Goal: Task Accomplishment & Management: Use online tool/utility

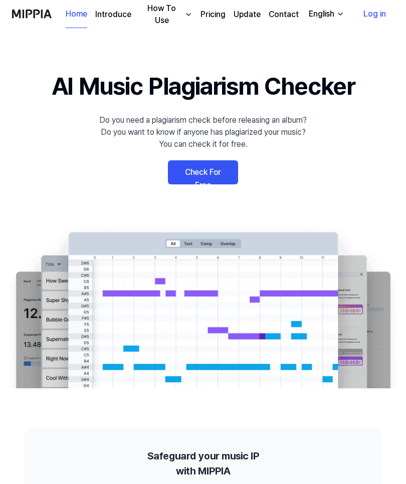
click at [204, 172] on link "Check For Free" at bounding box center [203, 172] width 70 height 24
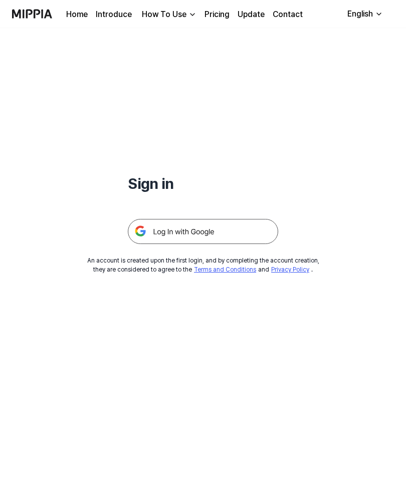
click at [79, 16] on link "Home" at bounding box center [77, 15] width 22 height 12
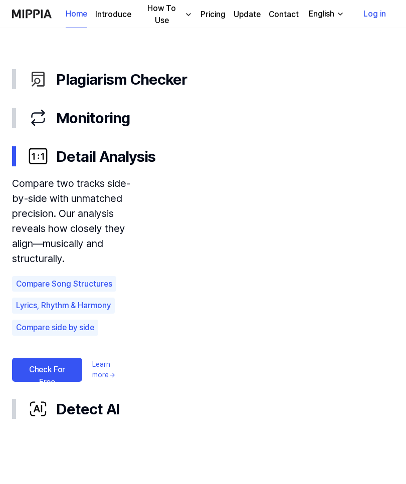
scroll to position [560, 0]
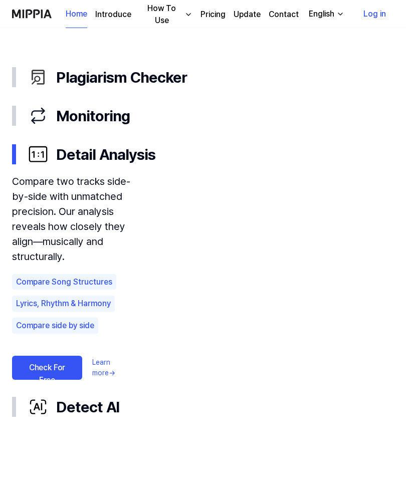
click at [47, 75] on icon "button" at bounding box center [38, 77] width 20 height 20
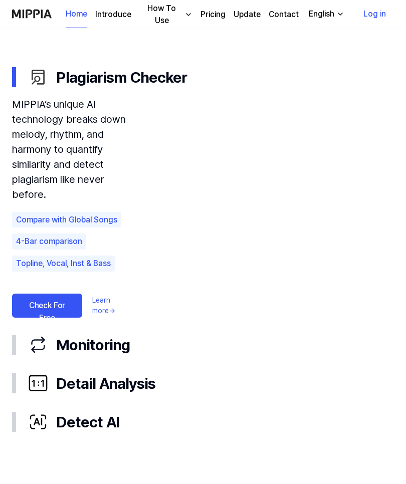
click at [42, 294] on link "Check For Free" at bounding box center [47, 305] width 70 height 24
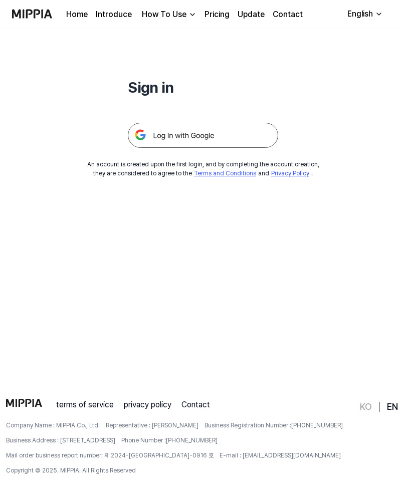
scroll to position [0, 0]
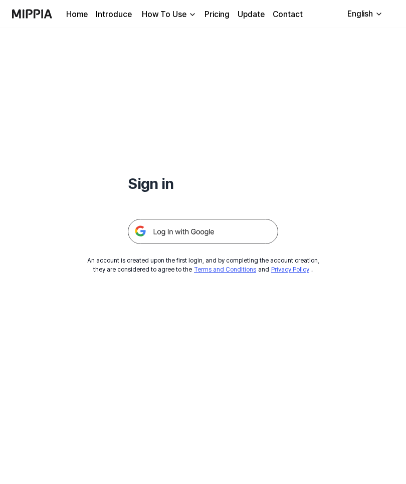
click at [294, 148] on div "Sign in An account is created upon the first login, and by completing the accou…" at bounding box center [203, 151] width 406 height 246
click at [260, 230] on img at bounding box center [203, 231] width 150 height 25
click at [244, 231] on img at bounding box center [203, 231] width 150 height 25
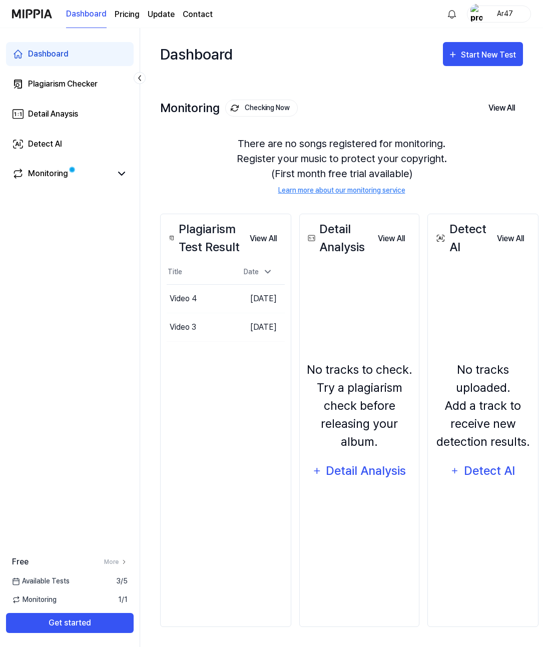
click at [492, 58] on div "Start New Test" at bounding box center [489, 55] width 57 height 13
click at [471, 91] on div "Plagiarism test" at bounding box center [470, 85] width 87 height 13
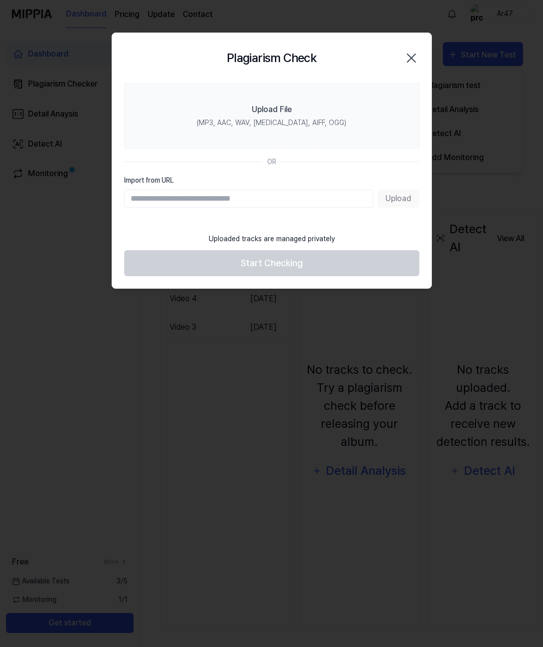
click at [259, 124] on div "(MP3, AAC, WAV, [MEDICAL_DATA], AIFF, OGG)" at bounding box center [272, 123] width 150 height 11
click at [0, 0] on input "Upload File (MP3, AAC, WAV, [MEDICAL_DATA], AIFF, OGG)" at bounding box center [0, 0] width 0 height 0
click at [346, 110] on label "Upload File (MP3, AAC, WAV, FLAC, AIFF, OGG)" at bounding box center [271, 116] width 295 height 66
click at [0, 0] on input "Upload File (MP3, AAC, WAV, FLAC, AIFF, OGG)" at bounding box center [0, 0] width 0 height 0
click at [246, 112] on label "Upload File (MP3, AAC, WAV, FLAC, AIFF, OGG)" at bounding box center [271, 116] width 295 height 66
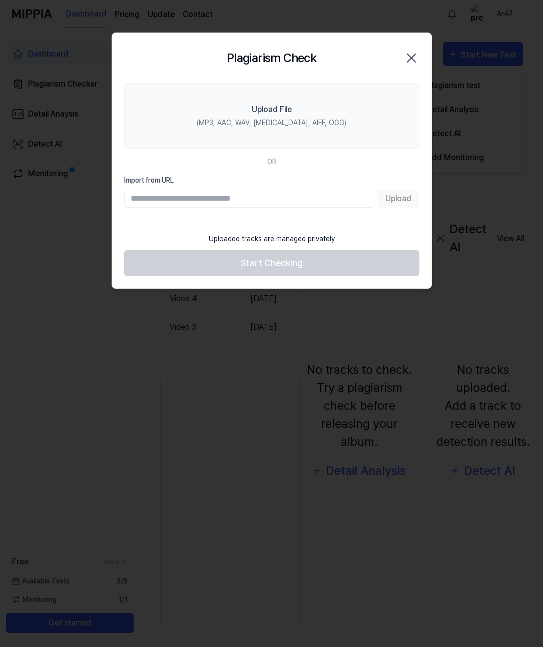
click at [0, 0] on input "Upload File (MP3, AAC, WAV, FLAC, AIFF, OGG)" at bounding box center [0, 0] width 0 height 0
click at [342, 123] on label "Upload File (MP3, AAC, WAV, FLAC, AIFF, OGG)" at bounding box center [271, 116] width 295 height 66
click at [0, 0] on input "Upload File (MP3, AAC, WAV, FLAC, AIFF, OGG)" at bounding box center [0, 0] width 0 height 0
click at [327, 109] on label "Upload File (MP3, AAC, WAV, FLAC, AIFF, OGG)" at bounding box center [271, 116] width 295 height 66
click at [0, 0] on input "Upload File (MP3, AAC, WAV, FLAC, AIFF, OGG)" at bounding box center [0, 0] width 0 height 0
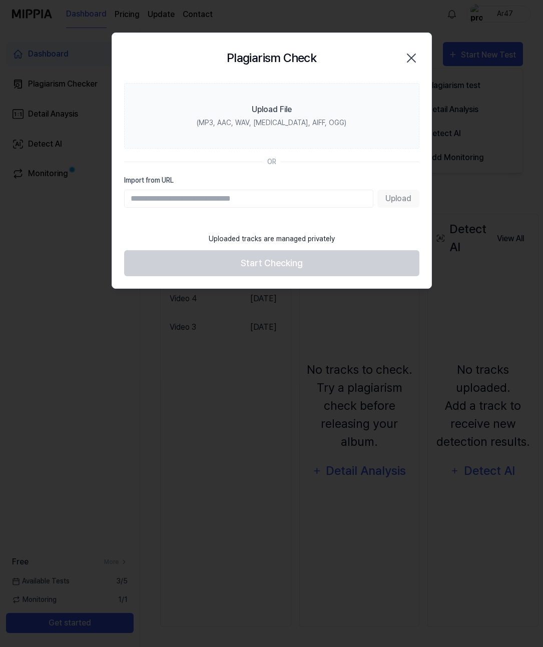
click at [174, 108] on label "Upload File (MP3, AAC, WAV, FLAC, AIFF, OGG)" at bounding box center [271, 116] width 295 height 66
click at [0, 0] on input "Upload File (MP3, AAC, WAV, FLAC, AIFF, OGG)" at bounding box center [0, 0] width 0 height 0
click at [207, 117] on label "Upload File (MP3, AAC, WAV, FLAC, AIFF, OGG)" at bounding box center [271, 116] width 295 height 66
click at [0, 0] on input "Upload File (MP3, AAC, WAV, FLAC, AIFF, OGG)" at bounding box center [0, 0] width 0 height 0
click at [334, 198] on input "Import from URL" at bounding box center [248, 199] width 249 height 18
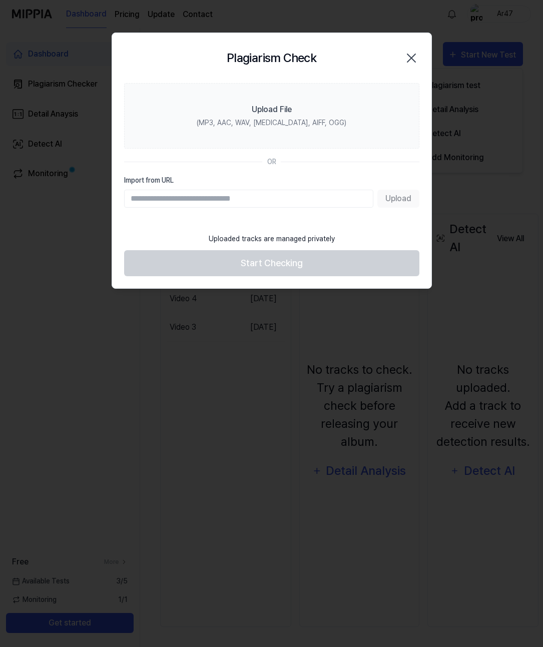
click at [355, 104] on label "Upload File (MP3, AAC, WAV, FLAC, AIFF, OGG)" at bounding box center [271, 116] width 295 height 66
click at [0, 0] on input "Upload File (MP3, AAC, WAV, FLAC, AIFF, OGG)" at bounding box center [0, 0] width 0 height 0
click at [404, 57] on icon "button" at bounding box center [412, 58] width 16 height 16
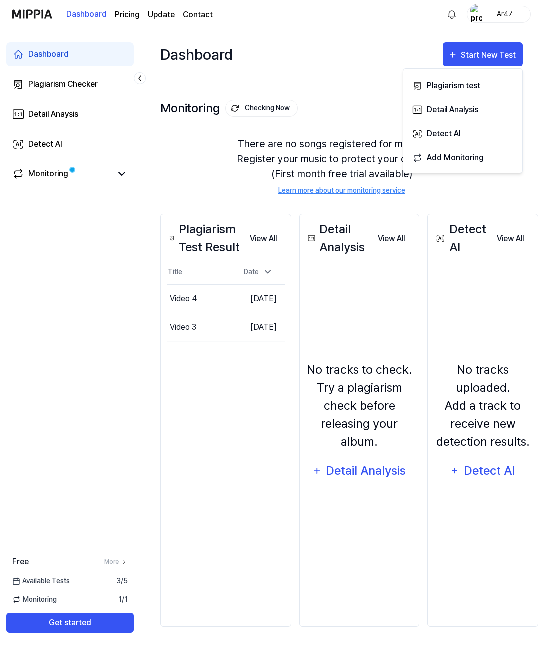
click at [468, 87] on div "Plagiarism test" at bounding box center [470, 85] width 87 height 13
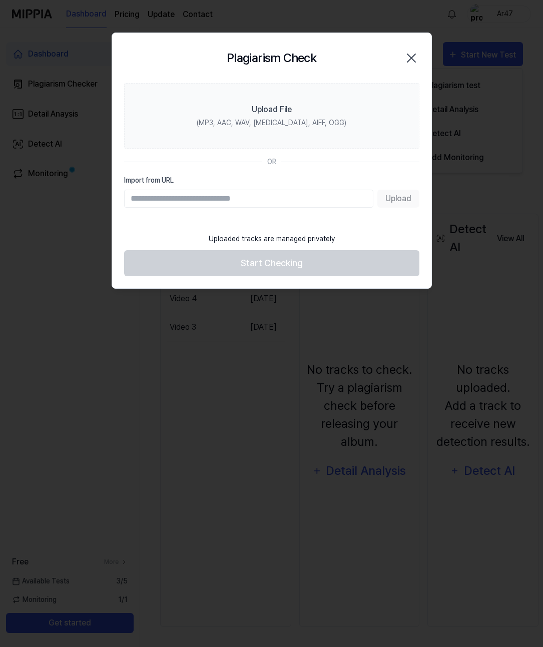
click at [341, 95] on label "Upload File (MP3, AAC, WAV, FLAC, AIFF, OGG)" at bounding box center [271, 116] width 295 height 66
click at [0, 0] on input "Upload File (MP3, AAC, WAV, FLAC, AIFF, OGG)" at bounding box center [0, 0] width 0 height 0
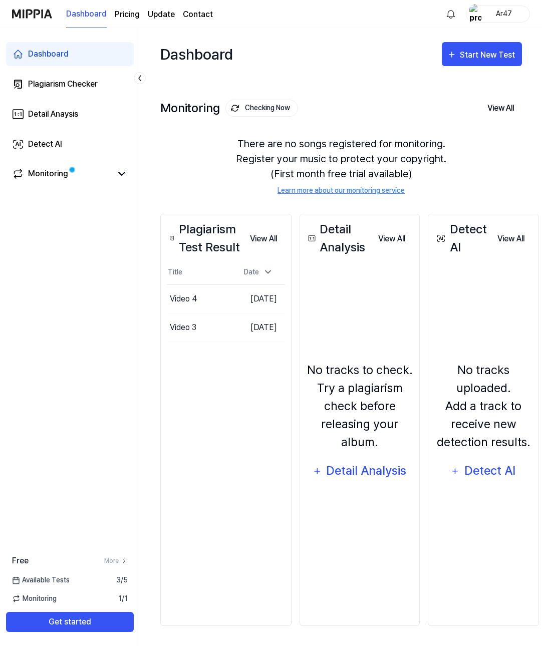
click at [481, 57] on div "Start New Test" at bounding box center [488, 55] width 57 height 13
click at [473, 91] on div "Plagiarism test" at bounding box center [469, 85] width 87 height 13
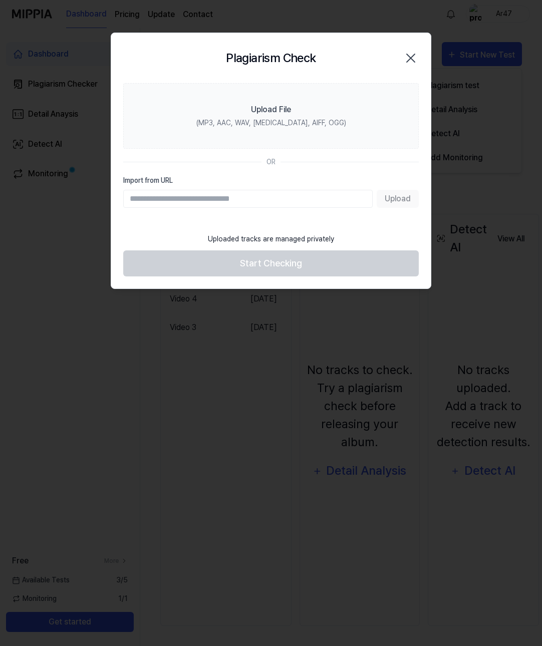
click at [328, 132] on label "Upload File (MP3, AAC, WAV, [MEDICAL_DATA], AIFF, OGG)" at bounding box center [270, 116] width 295 height 66
click at [0, 0] on input "Upload File (MP3, AAC, WAV, [MEDICAL_DATA], AIFF, OGG)" at bounding box center [0, 0] width 0 height 0
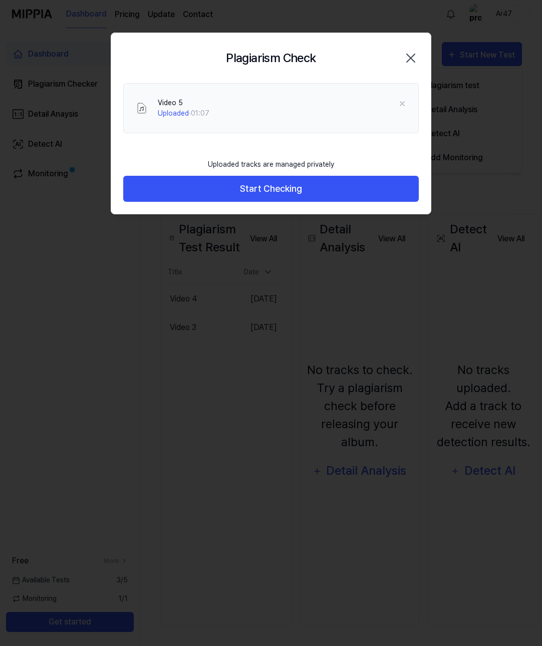
click at [369, 193] on button "Start Checking" at bounding box center [270, 189] width 295 height 27
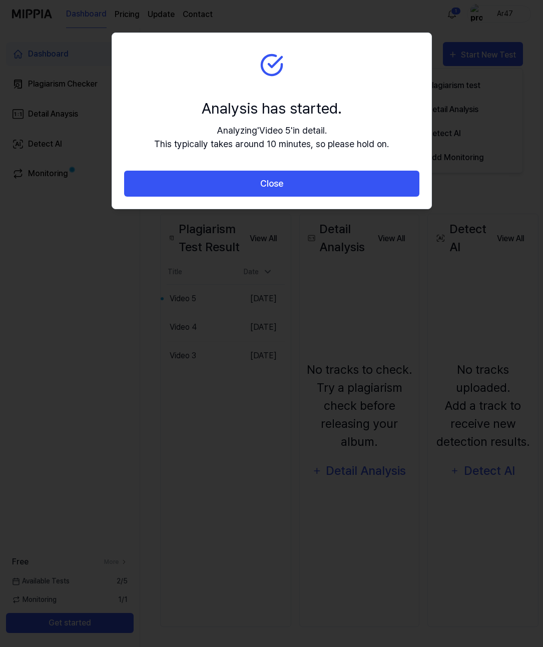
click at [373, 175] on button "Close" at bounding box center [271, 184] width 295 height 27
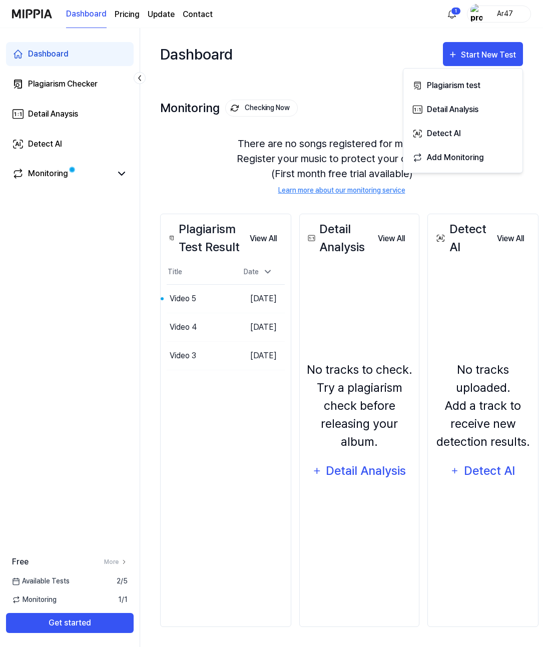
click at [348, 182] on div "There are no songs registered for monitoring. Register your music to protect yo…" at bounding box center [341, 166] width 363 height 84
click at [0, 0] on button "Go to Results" at bounding box center [0, 0] width 0 height 0
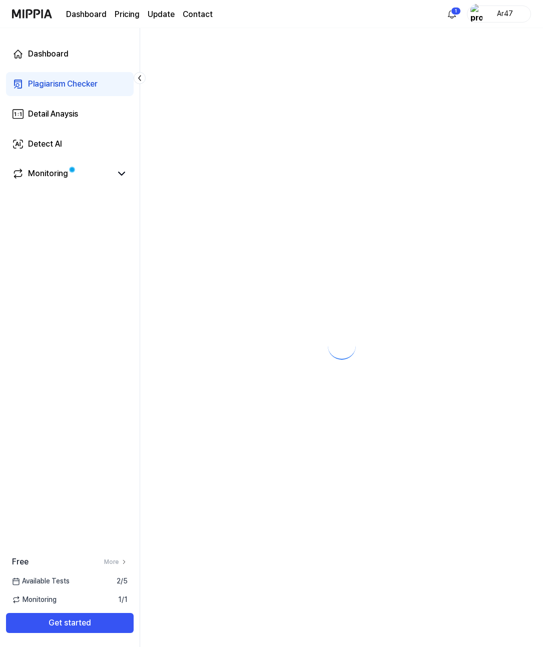
click at [222, 297] on div at bounding box center [341, 337] width 403 height 619
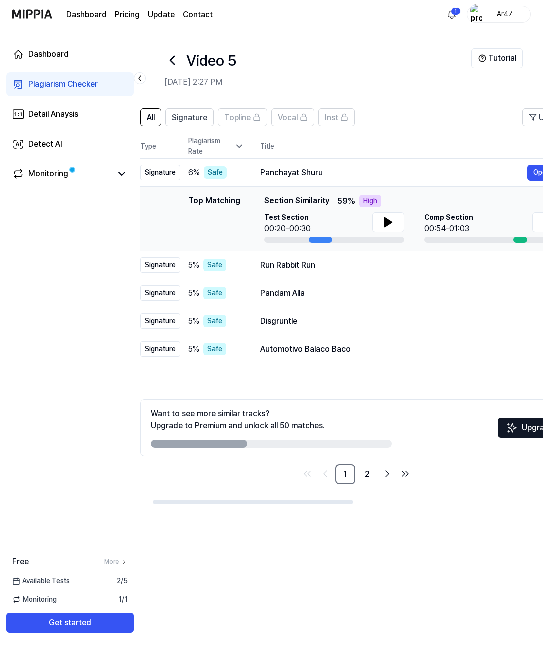
scroll to position [0, 26]
click at [390, 221] on icon at bounding box center [387, 222] width 12 height 12
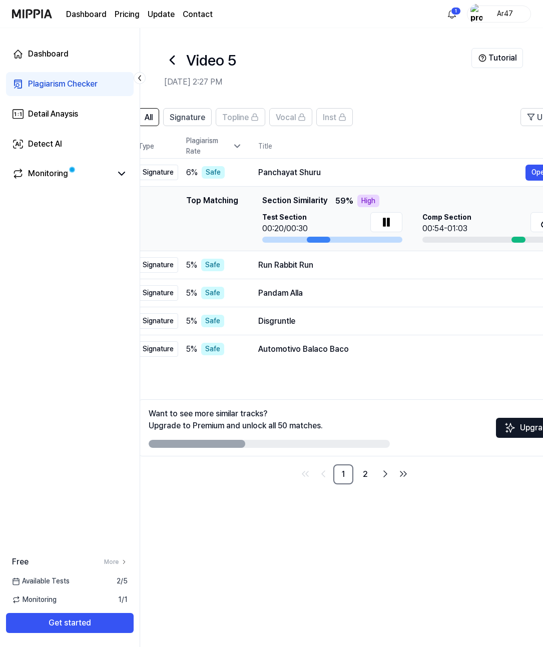
click at [377, 227] on button at bounding box center [387, 222] width 32 height 20
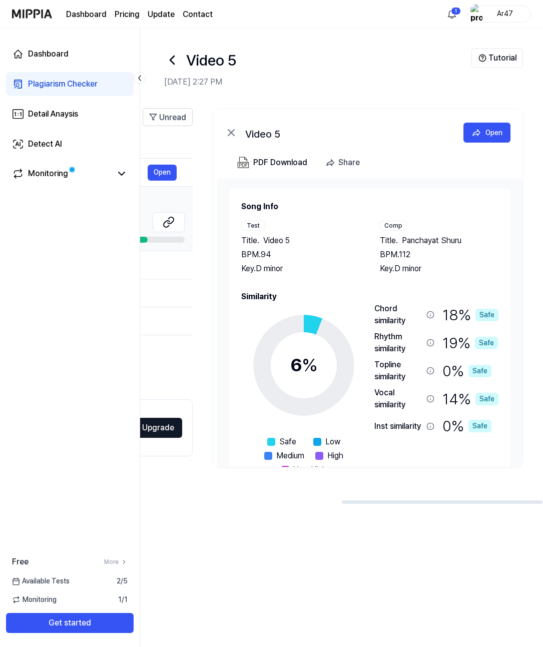
scroll to position [0, 404]
click at [333, 319] on icon at bounding box center [303, 365] width 125 height 125
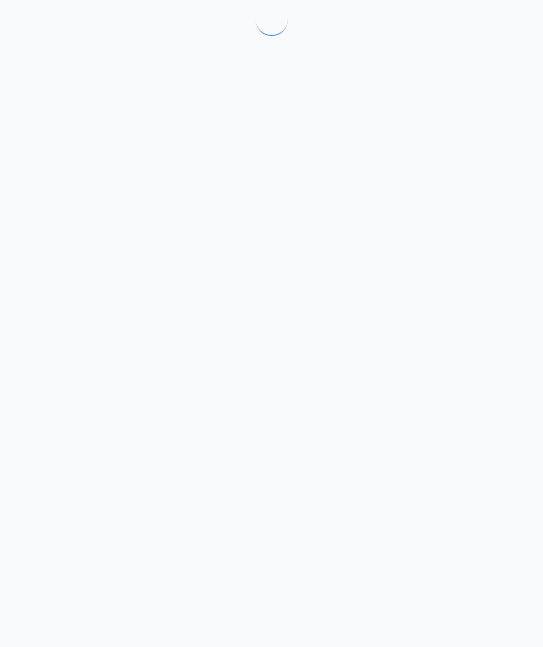
click at [309, 333] on div at bounding box center [271, 323] width 543 height 647
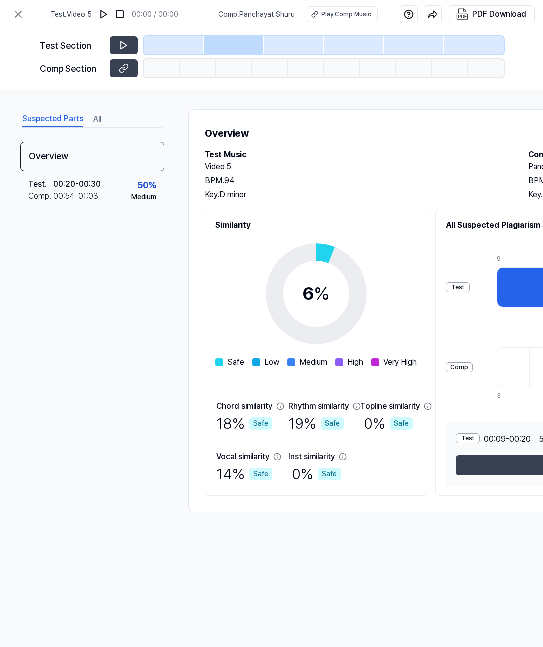
scroll to position [0, 0]
click at [124, 45] on icon at bounding box center [124, 45] width 10 height 10
click at [244, 48] on div at bounding box center [234, 45] width 60 height 18
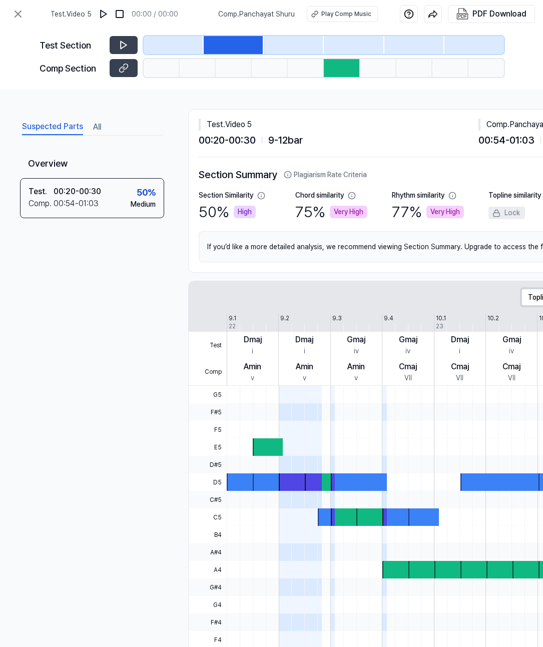
click at [26, 17] on button at bounding box center [18, 14] width 20 height 20
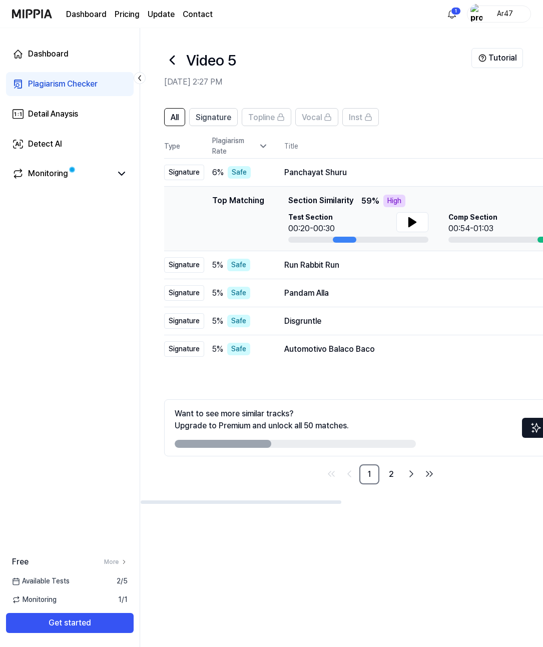
click at [309, 194] on td "Top Matching Top Matching Section Similarity 59 % High Test Section 00:20-00:30…" at bounding box center [380, 219] width 433 height 65
click at [343, 277] on td "Run Rabbit Run Open" at bounding box center [432, 265] width 328 height 28
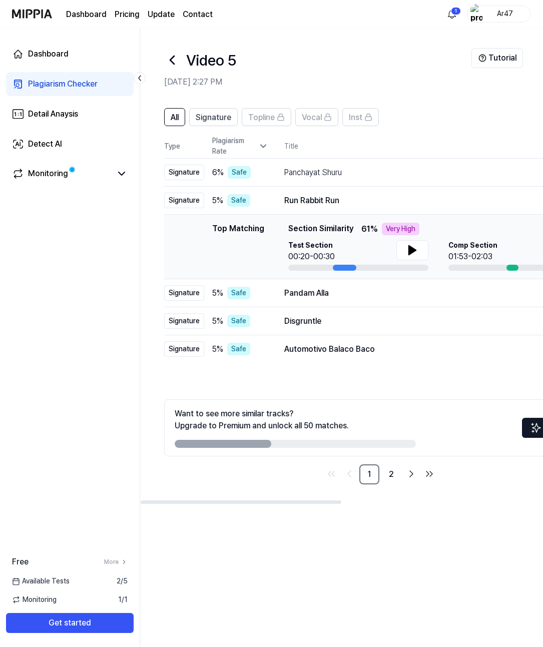
click at [361, 203] on div "Run Rabbit Run" at bounding box center [417, 201] width 267 height 12
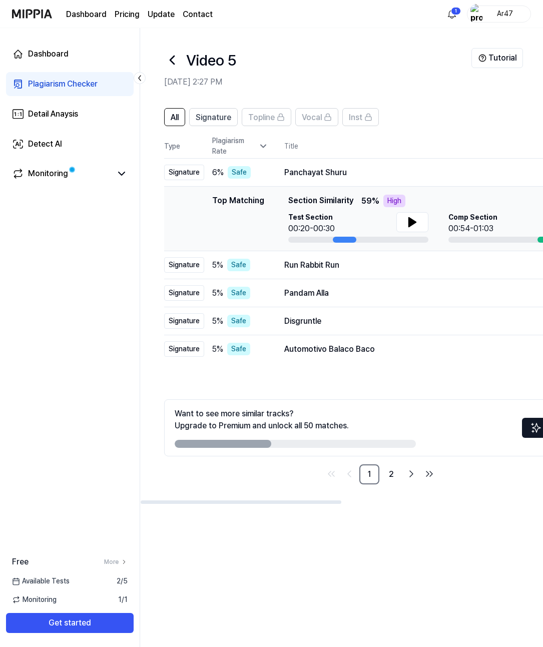
click at [447, 292] on div "Pandam Alla" at bounding box center [432, 293] width 296 height 12
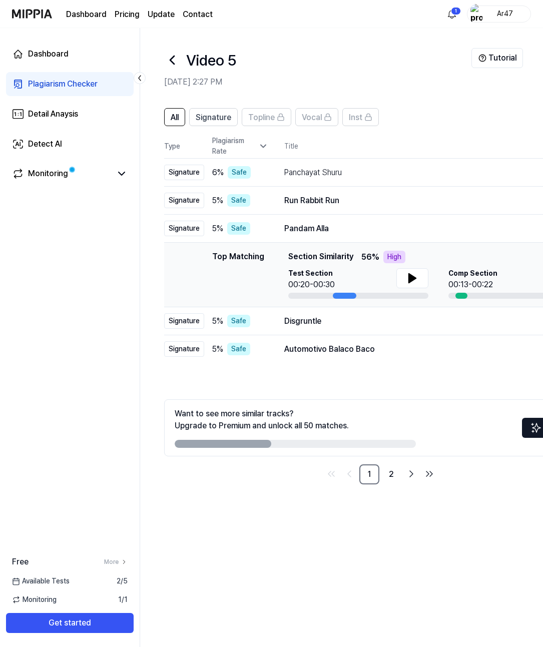
click at [452, 242] on td "Pandam Alla Open" at bounding box center [432, 229] width 328 height 28
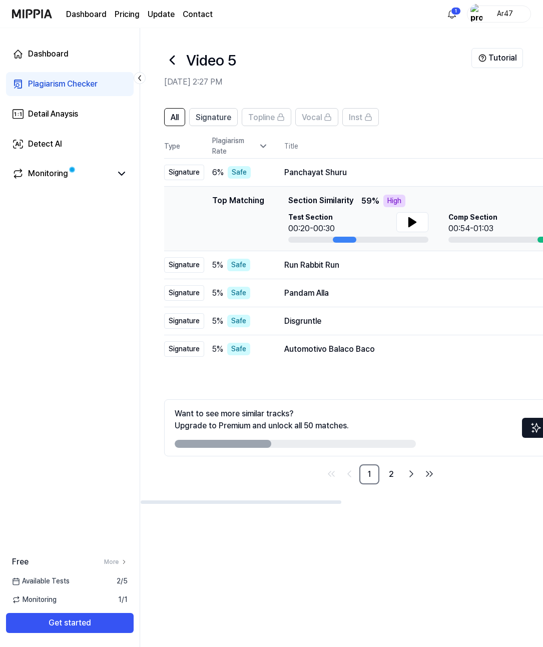
click at [417, 327] on div "Disgruntle" at bounding box center [432, 321] width 296 height 12
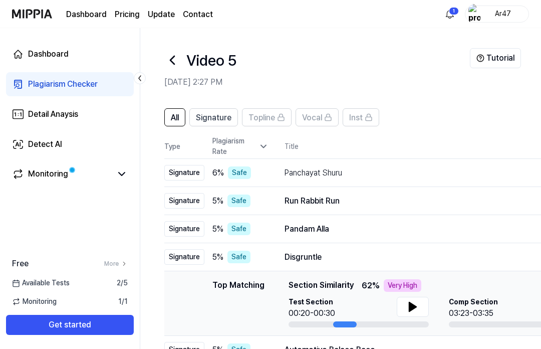
click at [245, 255] on div "Safe" at bounding box center [238, 256] width 23 height 13
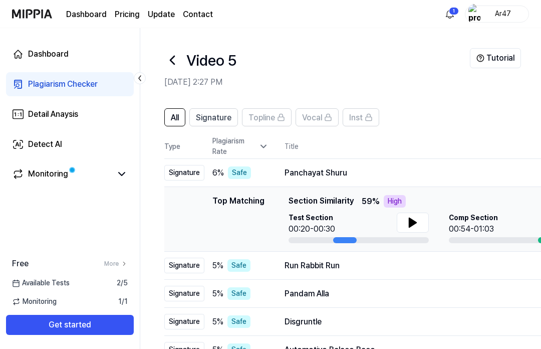
click at [374, 193] on td "Top Matching Top Matching Section Similarity 59 % High Test Section 00:20-00:30…" at bounding box center [380, 219] width 433 height 65
click at [362, 167] on div "Panchayat Shuru" at bounding box center [417, 173] width 267 height 12
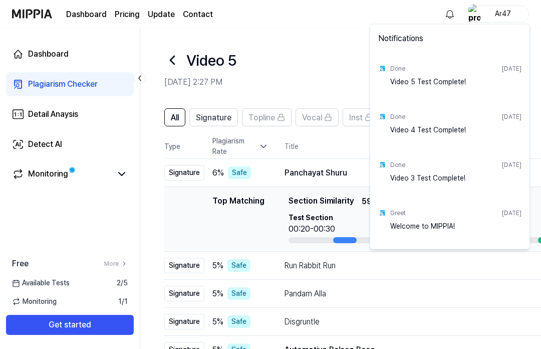
click at [425, 280] on html "Dashboard Pricing Update Contact Ar47 Dashboard Plagiarism Checker Detail Anays…" at bounding box center [270, 174] width 541 height 349
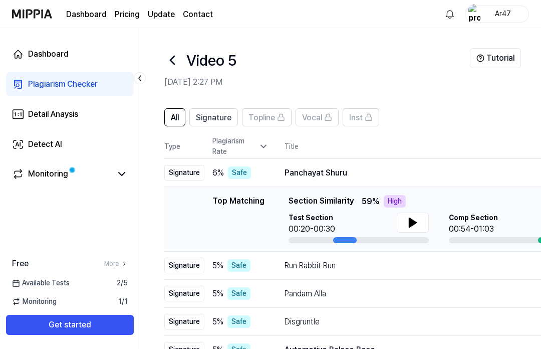
click at [409, 194] on td "Top Matching Top Matching Section Similarity 59 % High Test Section 00:20-00:30…" at bounding box center [380, 219] width 433 height 65
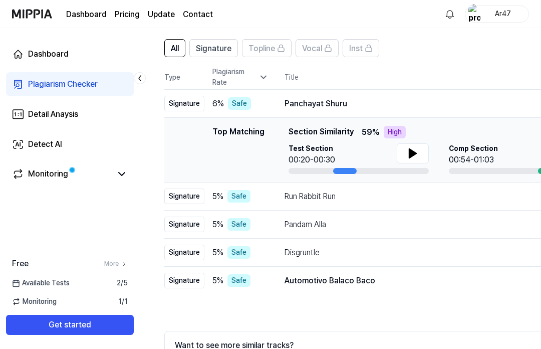
scroll to position [122, 0]
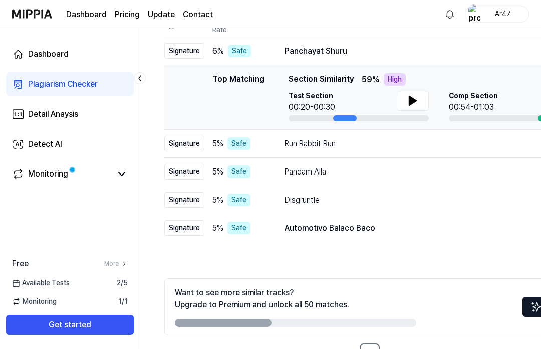
click at [386, 356] on link "2" at bounding box center [392, 353] width 20 height 20
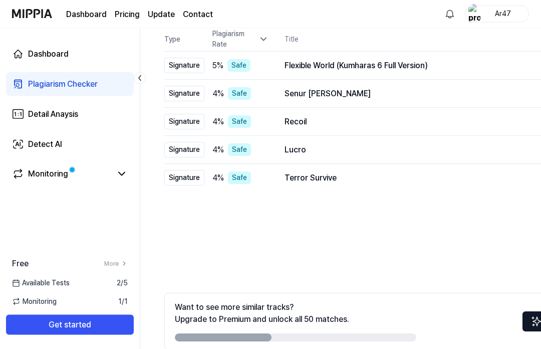
scroll to position [107, 0]
click at [405, 64] on div "Flexible World (Kumharas 6 Full Version)" at bounding box center [432, 66] width 296 height 12
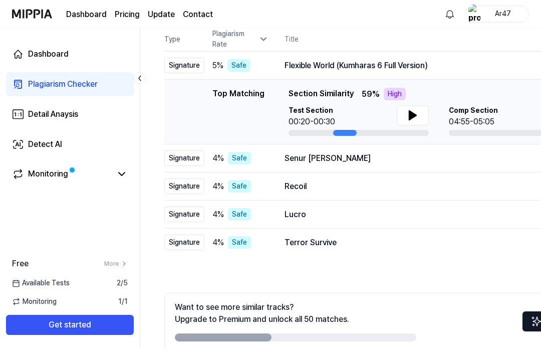
click at [394, 65] on div "Flexible World (Kumharas 6 Full Version)" at bounding box center [417, 66] width 267 height 12
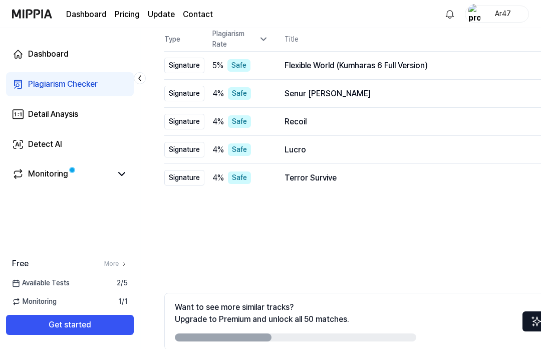
click at [397, 96] on div "Senur Dan Kari" at bounding box center [432, 94] width 296 height 12
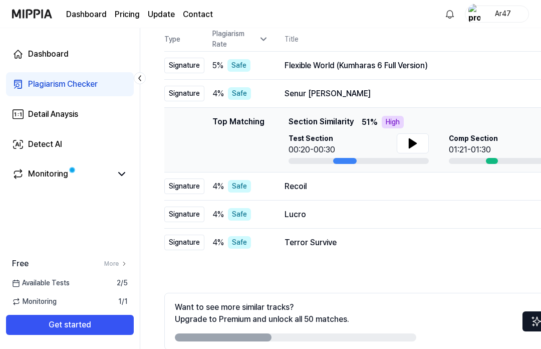
click at [427, 91] on div "Senur Dan Kari" at bounding box center [417, 94] width 267 height 12
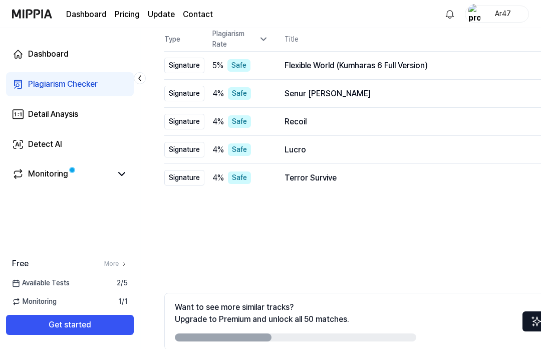
click at [382, 122] on div "Recoil" at bounding box center [432, 122] width 296 height 12
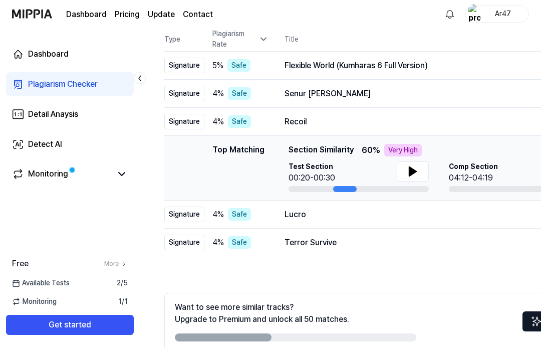
click at [414, 123] on div "Recoil" at bounding box center [417, 122] width 267 height 12
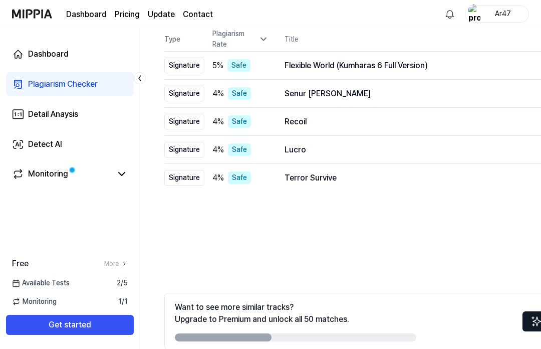
click at [381, 151] on div "Lucro" at bounding box center [432, 150] width 296 height 12
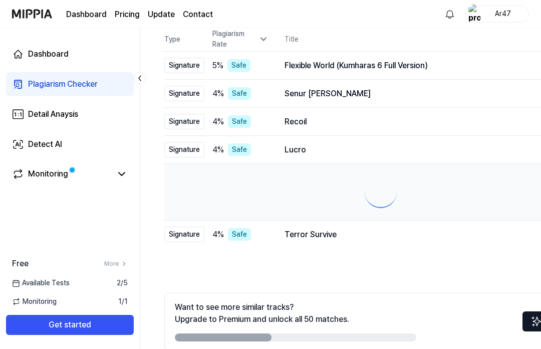
scroll to position [0, 0]
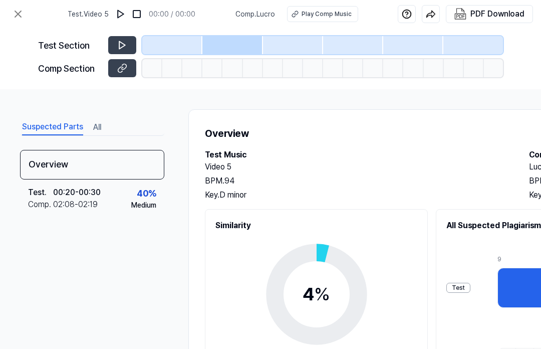
click at [19, 12] on icon at bounding box center [18, 14] width 12 height 12
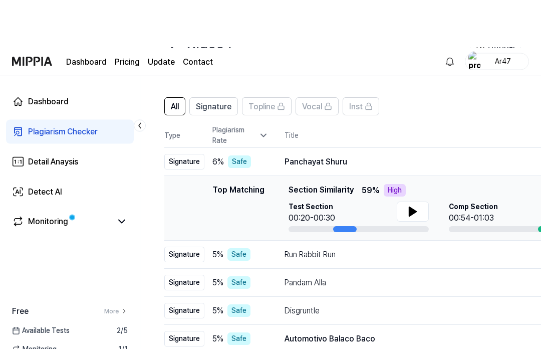
scroll to position [0, 0]
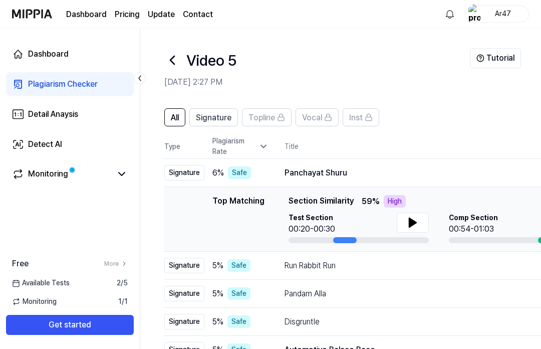
click at [438, 179] on div "Panchayat Shuru Open" at bounding box center [432, 173] width 296 height 16
click at [359, 203] on div "Top Matching Section Similarity 59 % High" at bounding box center [438, 201] width 300 height 13
click at [402, 198] on div "High" at bounding box center [395, 201] width 22 height 13
click at [387, 199] on div "High" at bounding box center [395, 201] width 22 height 13
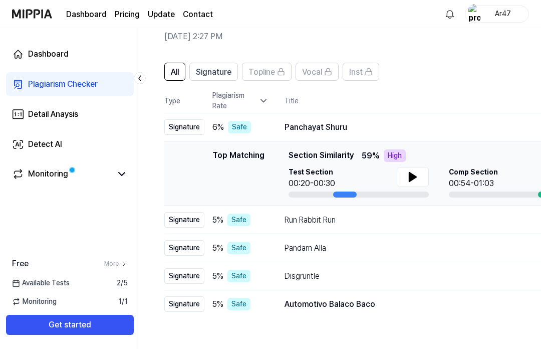
scroll to position [45, 0]
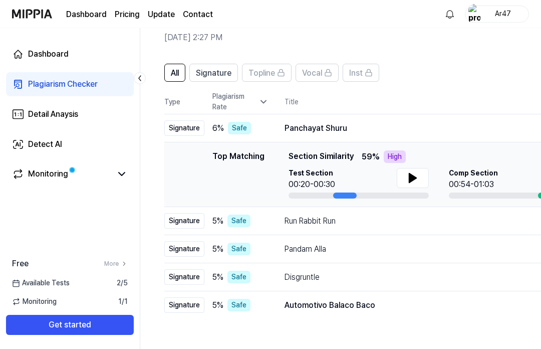
click at [359, 300] on div "Automotivo Balaco Baco" at bounding box center [432, 305] width 296 height 12
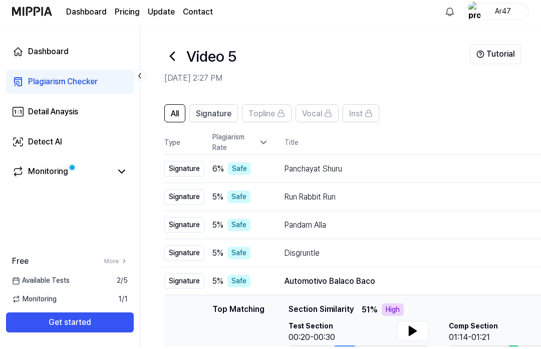
scroll to position [0, 0]
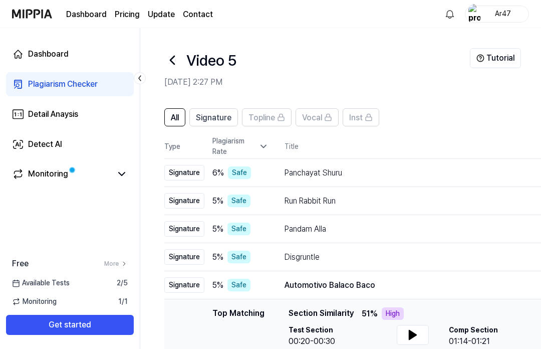
click at [390, 279] on div "Automotivo Balaco Baco" at bounding box center [417, 285] width 267 height 12
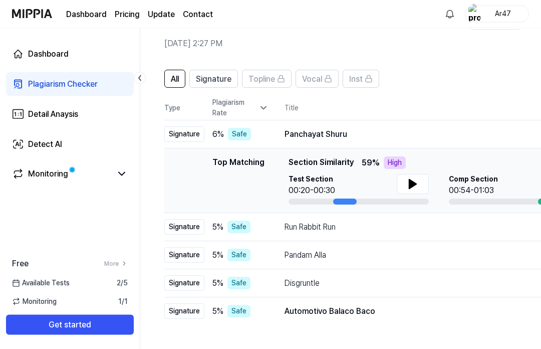
click at [422, 135] on div "Panchayat Shuru" at bounding box center [417, 135] width 267 height 12
click at [224, 82] on span "Signature" at bounding box center [214, 79] width 36 height 12
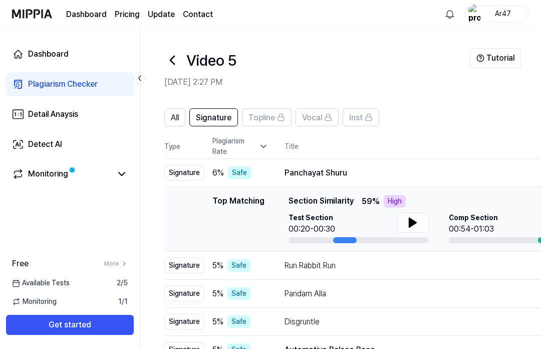
click at [174, 117] on span "All" at bounding box center [175, 118] width 8 height 12
click at [455, 185] on td "Panchayat Shuru Open" at bounding box center [432, 173] width 328 height 28
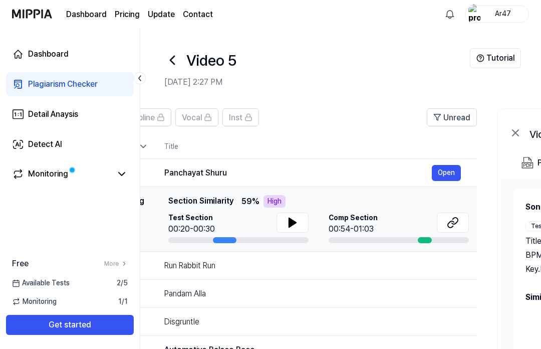
scroll to position [0, 121]
click at [291, 224] on icon at bounding box center [291, 222] width 7 height 9
click at [440, 174] on button "Open" at bounding box center [445, 173] width 29 height 16
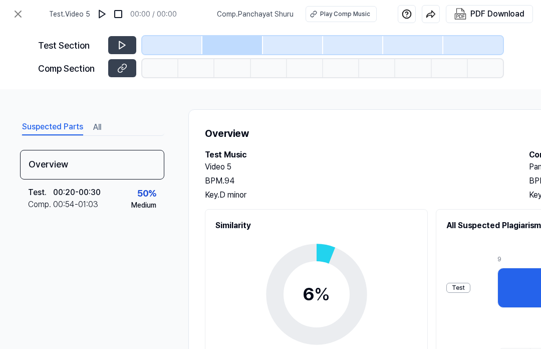
click at [8, 18] on button at bounding box center [18, 14] width 20 height 20
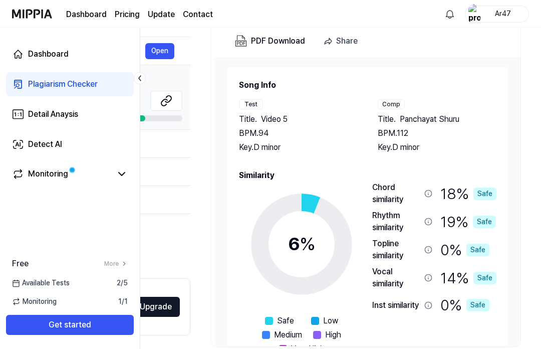
scroll to position [0, 403]
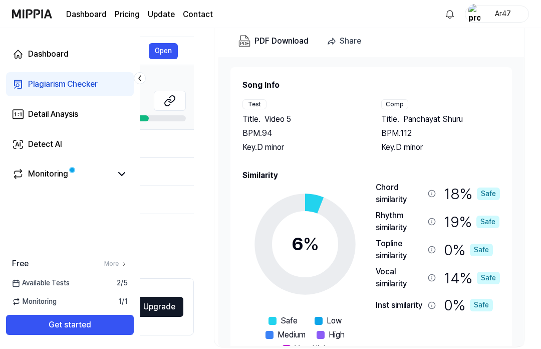
click at [356, 40] on div "Share" at bounding box center [351, 41] width 22 height 13
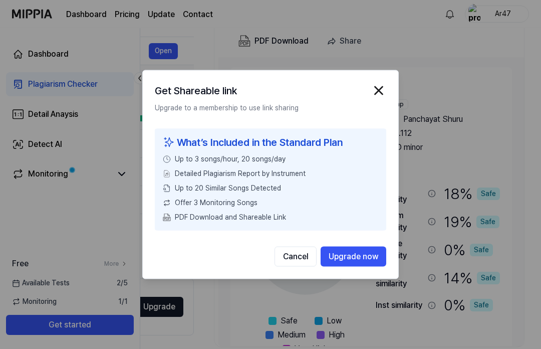
click at [382, 98] on img "button" at bounding box center [378, 90] width 15 height 15
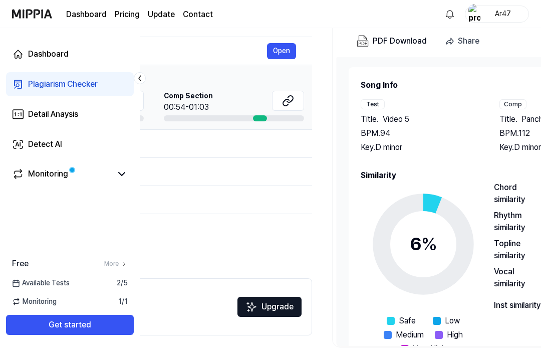
scroll to position [0, 0]
click at [395, 40] on div "PDF Download" at bounding box center [400, 41] width 54 height 13
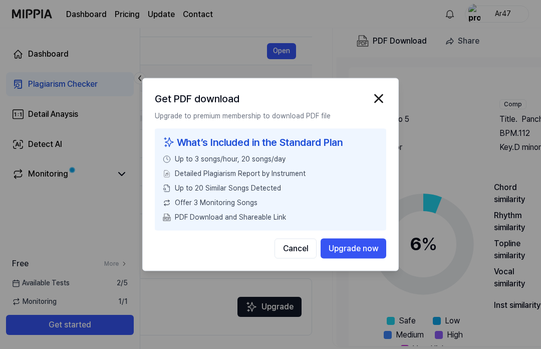
click at [387, 108] on div "Get PDF download Upgrade to premium membership to download PDF file What’s Incl…" at bounding box center [270, 174] width 256 height 193
click at [384, 106] on img "button" at bounding box center [378, 98] width 15 height 15
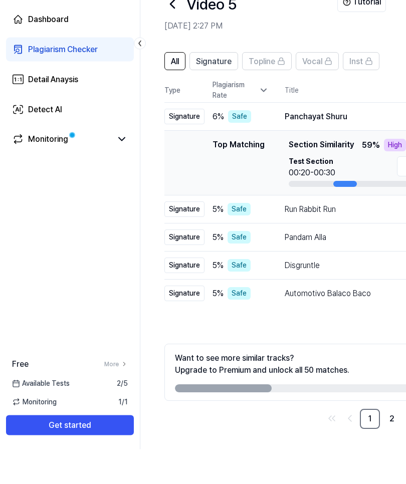
scroll to position [35, 0]
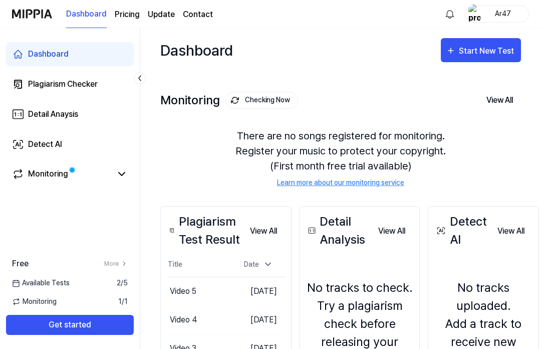
click at [484, 50] on div "Start New Test" at bounding box center [487, 51] width 57 height 13
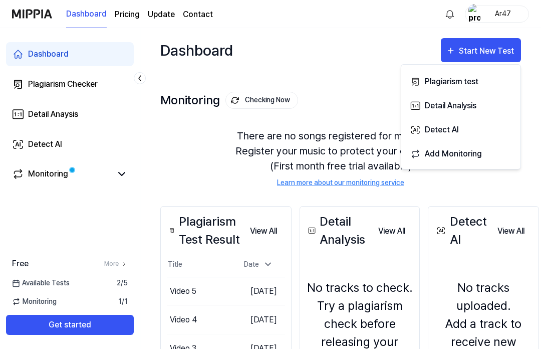
click at [465, 86] on div "Plagiarism test" at bounding box center [468, 81] width 87 height 13
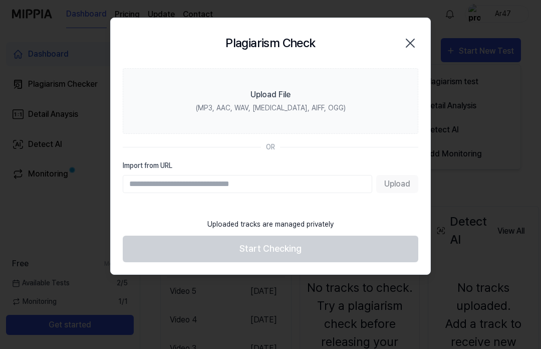
click at [324, 98] on label "Upload File (MP3, AAC, WAV, FLAC, AIFF, OGG)" at bounding box center [270, 101] width 295 height 66
click at [0, 0] on input "Upload File (MP3, AAC, WAV, FLAC, AIFF, OGG)" at bounding box center [0, 0] width 0 height 0
click at [315, 94] on label "Upload File (MP3, AAC, WAV, FLAC, AIFF, OGG)" at bounding box center [270, 101] width 295 height 66
click at [0, 0] on input "Upload File (MP3, AAC, WAV, FLAC, AIFF, OGG)" at bounding box center [0, 0] width 0 height 0
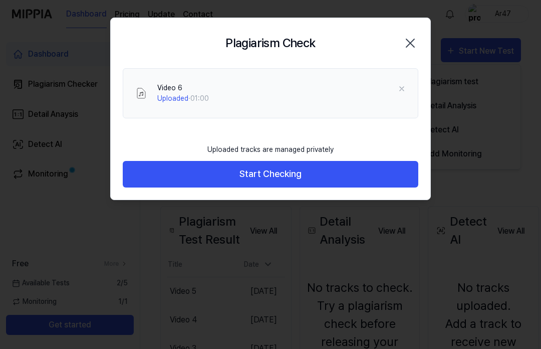
click at [361, 166] on button "Start Checking" at bounding box center [270, 174] width 295 height 27
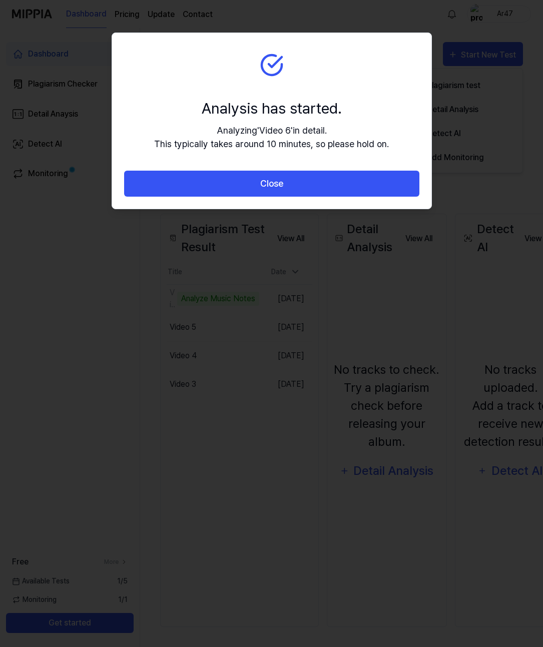
click at [368, 183] on button "Close" at bounding box center [271, 184] width 295 height 27
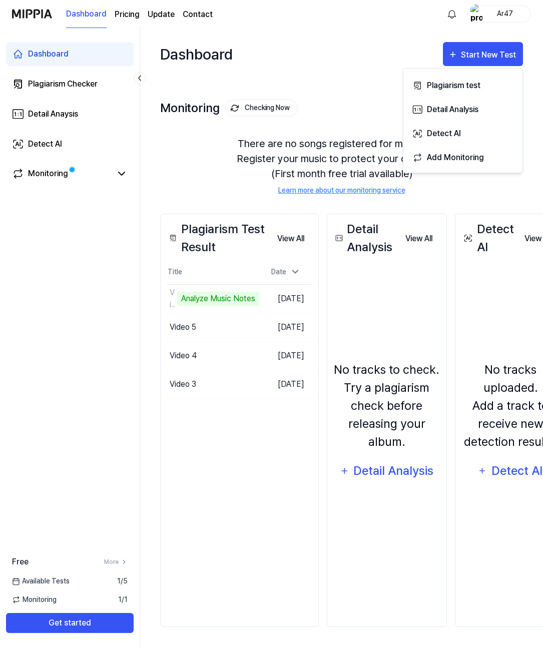
click at [235, 297] on div "Analyze Music Notes" at bounding box center [218, 299] width 82 height 14
click at [259, 296] on td "Video 6 Analyze Music Notes Go to Results" at bounding box center [213, 299] width 93 height 28
click at [259, 300] on td "Video 6 Analyze Music Notes Go to Results" at bounding box center [213, 299] width 93 height 28
click at [259, 299] on td "Video 6 Analyze Music Notes Go to Results" at bounding box center [213, 299] width 93 height 28
click at [259, 297] on td "Video 6 Analyze Music Notes Go to Results" at bounding box center [213, 299] width 93 height 28
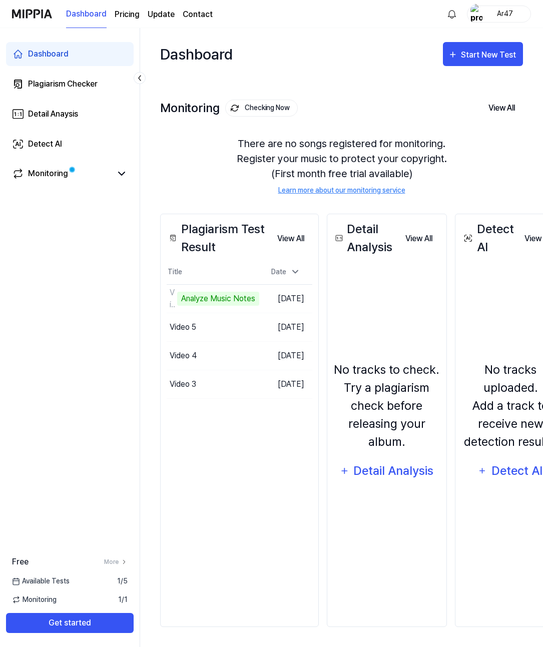
click at [286, 348] on div "Plagiarism Test Result View All Plagiarism Test Result Title Date Video 6 Analy…" at bounding box center [239, 421] width 159 height 414
click at [540, 186] on div "Dashboard Start New Test Monitoring Checking Now View All Monitoring There are …" at bounding box center [341, 337] width 403 height 619
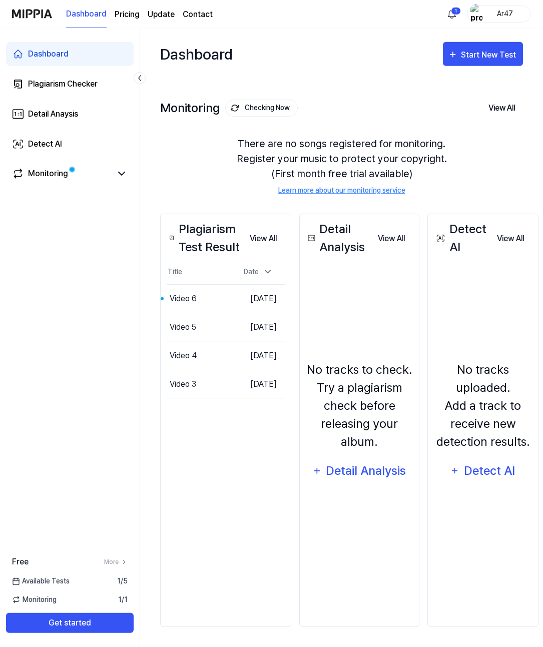
click at [0, 0] on button "Go to Results" at bounding box center [0, 0] width 0 height 0
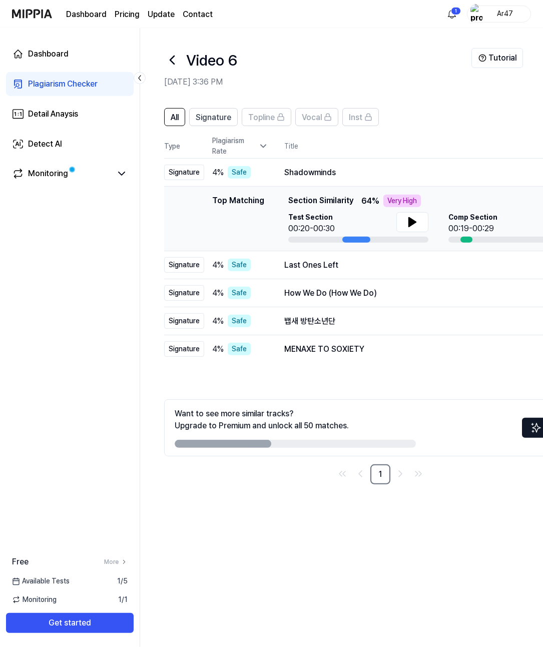
click at [408, 216] on icon at bounding box center [413, 222] width 12 height 12
click at [406, 251] on td "Last Ones Left Open" at bounding box center [432, 265] width 328 height 28
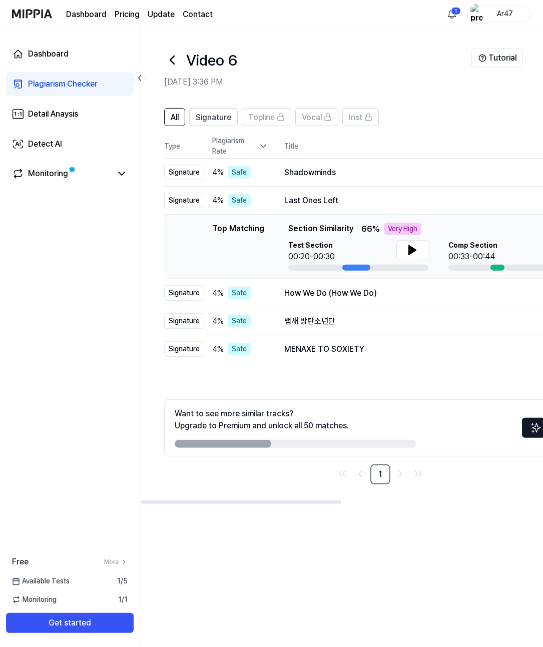
click at [443, 194] on td "Last Ones Left Open" at bounding box center [432, 201] width 328 height 28
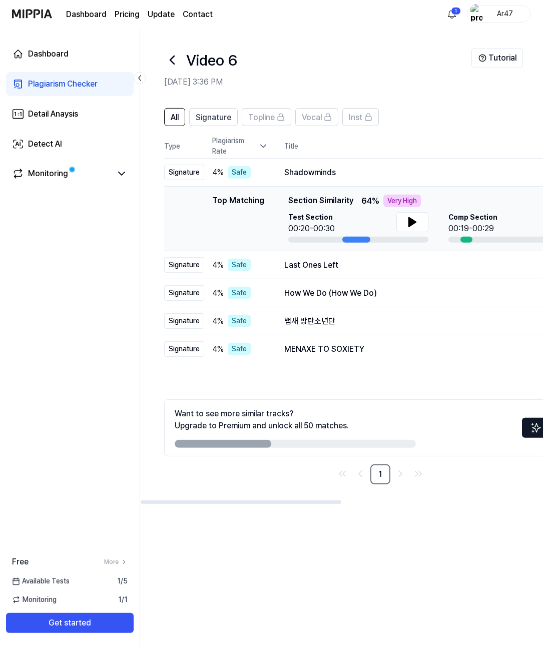
click at [379, 259] on div "Last Ones Left Open" at bounding box center [432, 265] width 296 height 12
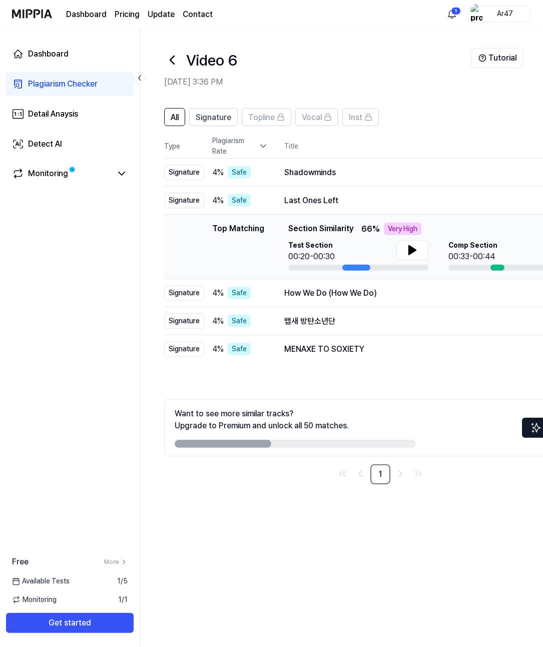
click at [365, 287] on div "How We Do (How We Do)" at bounding box center [432, 293] width 296 height 12
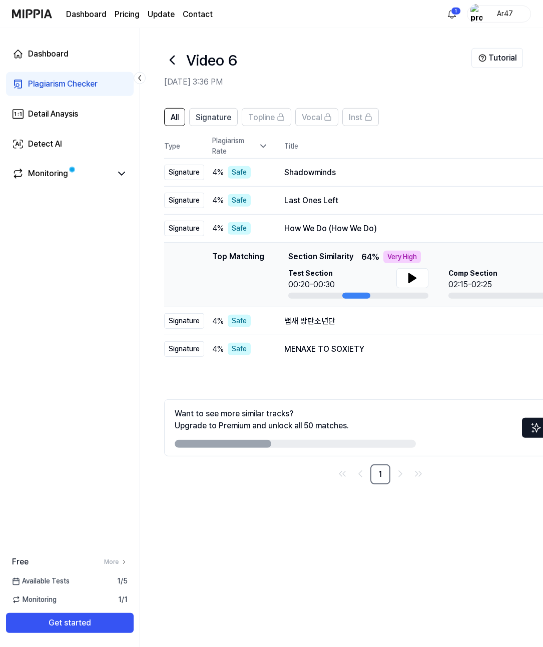
click at [364, 315] on div "뱁새 방탄소년단" at bounding box center [432, 321] width 296 height 12
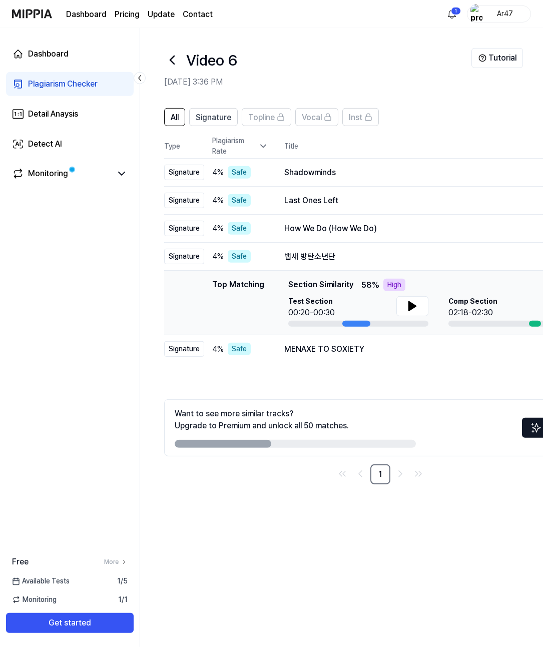
click at [372, 344] on div "MENAXE TO SOXIETY" at bounding box center [432, 350] width 296 height 12
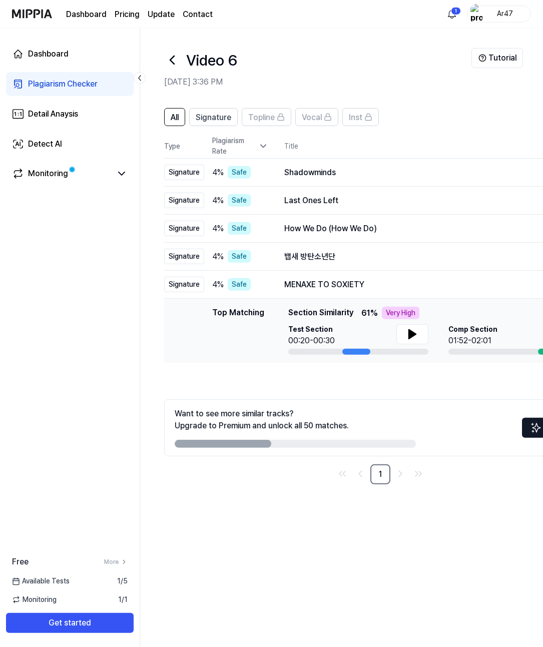
click at [414, 167] on div "Shadowminds" at bounding box center [432, 173] width 296 height 12
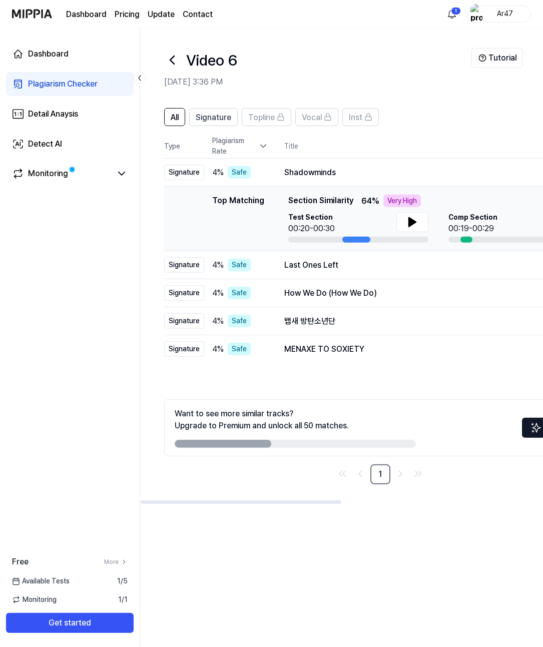
click at [443, 167] on div "Shadowminds" at bounding box center [417, 173] width 267 height 12
click at [460, 159] on td "Shadowminds Open" at bounding box center [432, 173] width 328 height 28
click at [440, 167] on div "Shadowminds" at bounding box center [417, 173] width 267 height 12
click at [400, 468] on icon "Go to next page" at bounding box center [401, 474] width 12 height 12
click at [260, 166] on div "4 % Safe" at bounding box center [240, 172] width 56 height 13
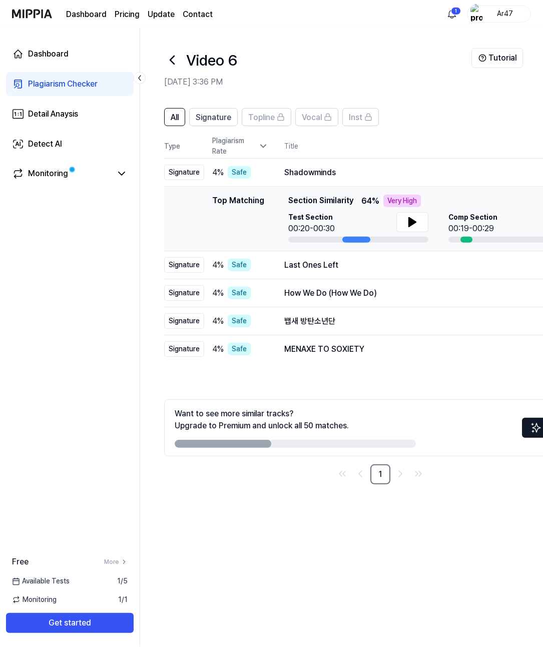
click at [411, 167] on div "Shadowminds" at bounding box center [417, 173] width 267 height 12
click at [358, 237] on div at bounding box center [357, 240] width 28 height 6
click at [408, 212] on button at bounding box center [413, 222] width 32 height 20
click at [427, 195] on div "Top Matching Section Similarity 64 % Very High Test Section 00:20/00:30 Comp Se…" at bounding box center [438, 219] width 300 height 48
click at [404, 212] on button at bounding box center [413, 222] width 32 height 20
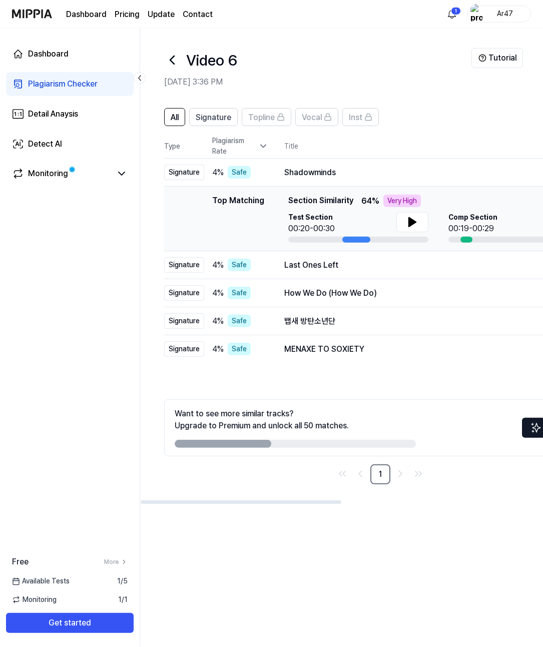
click at [267, 217] on div "Top Matching Top Matching Section Similarity 64 % Very High Test Section 00:20-…" at bounding box center [380, 219] width 417 height 48
click at [266, 141] on icon at bounding box center [263, 146] width 10 height 10
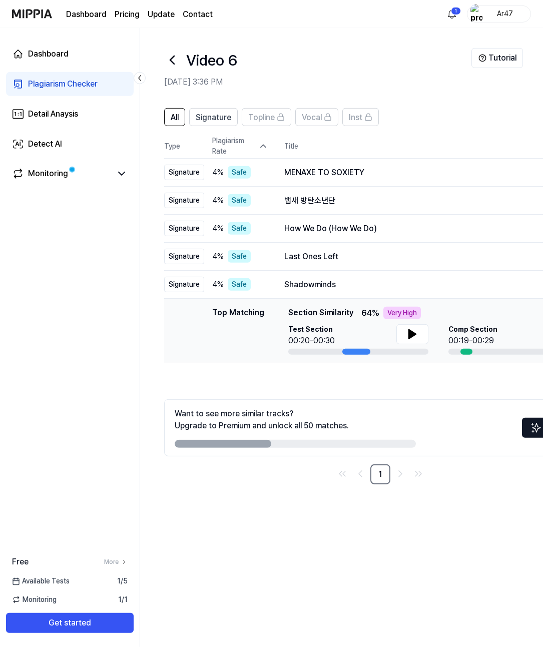
click at [260, 136] on div "Plagiarism Rate" at bounding box center [240, 146] width 56 height 21
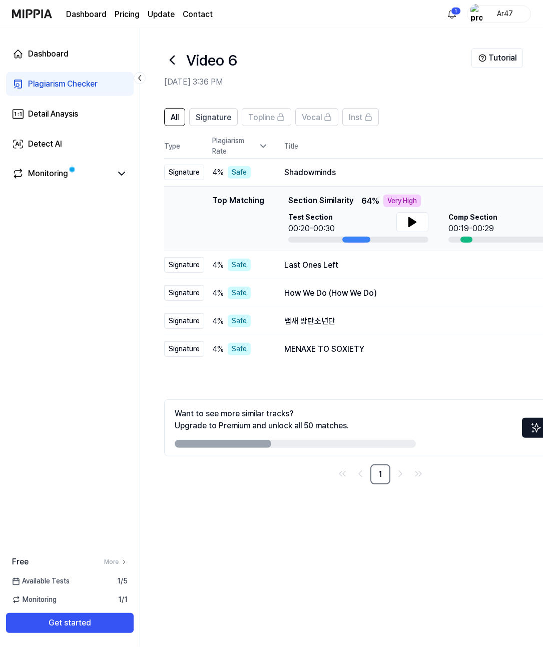
click at [260, 141] on icon at bounding box center [263, 146] width 10 height 10
